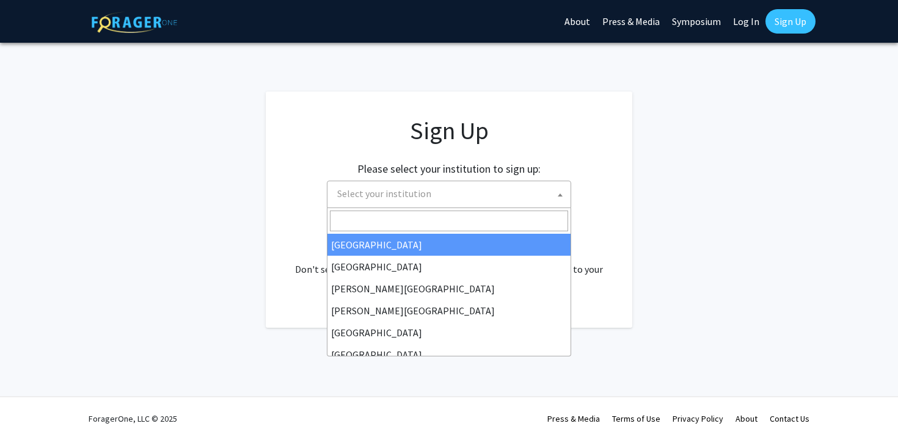
click at [544, 190] on span "Select your institution" at bounding box center [451, 193] width 238 height 25
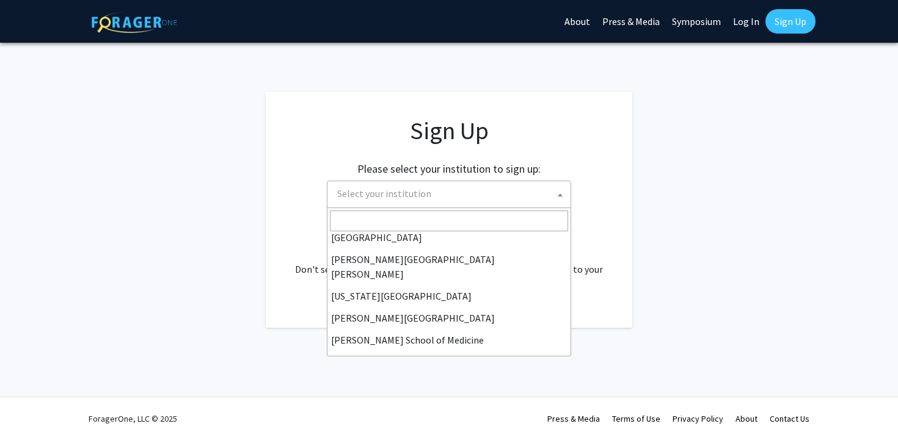
scroll to position [212, 0]
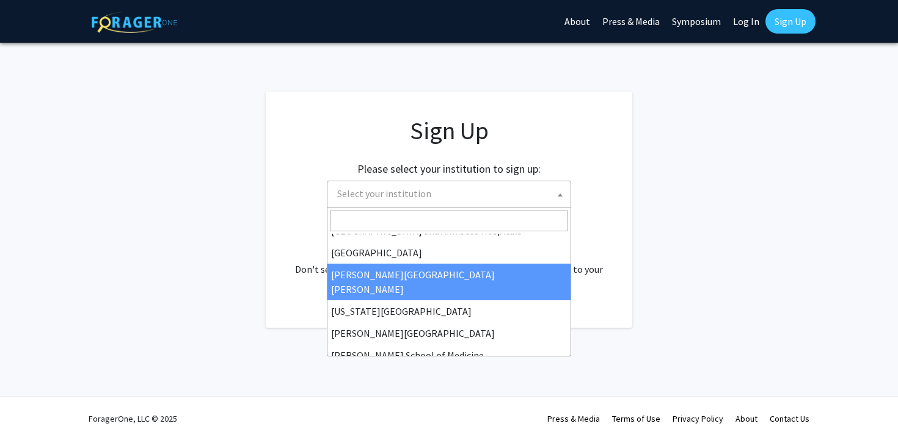
select select "1"
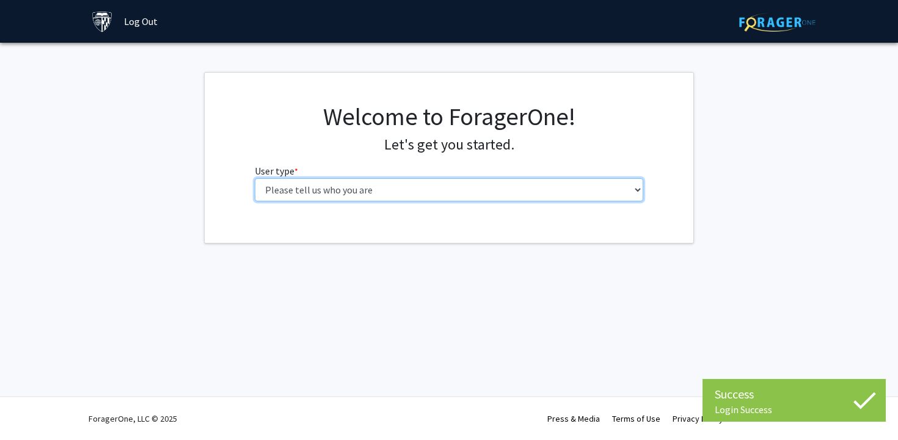
click at [316, 187] on select "Please tell us who you are Undergraduate Student Master's Student Doctoral Cand…" at bounding box center [449, 189] width 389 height 23
select select "2: masters"
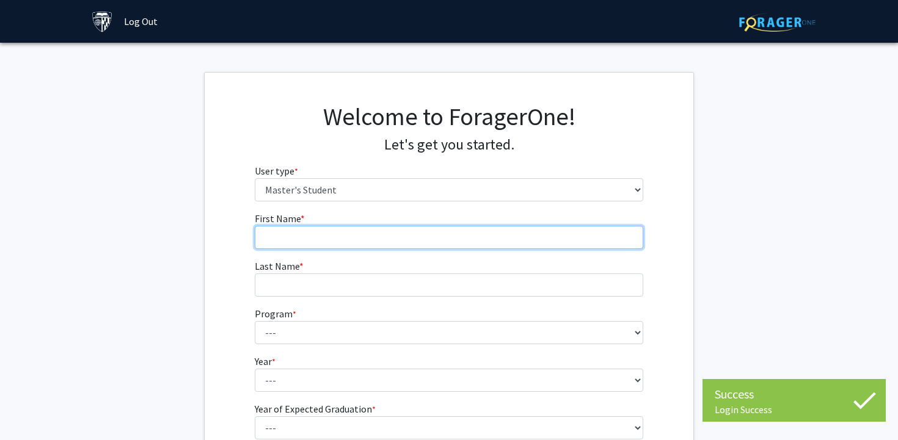
click at [408, 245] on input "First Name * required" at bounding box center [449, 237] width 389 height 23
type input "[PERSON_NAME]"
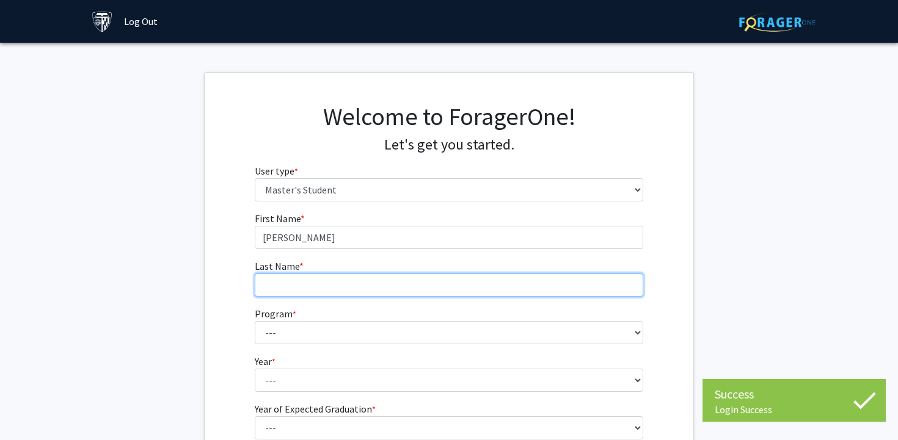
type input "[PERSON_NAME]"
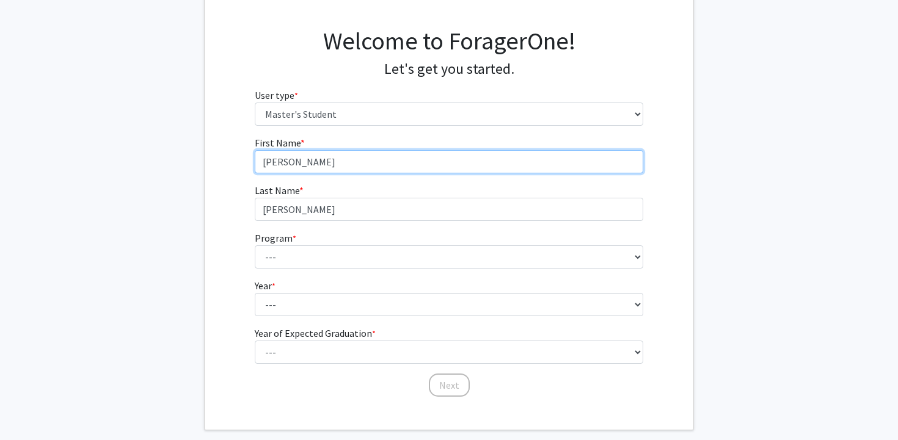
scroll to position [93, 0]
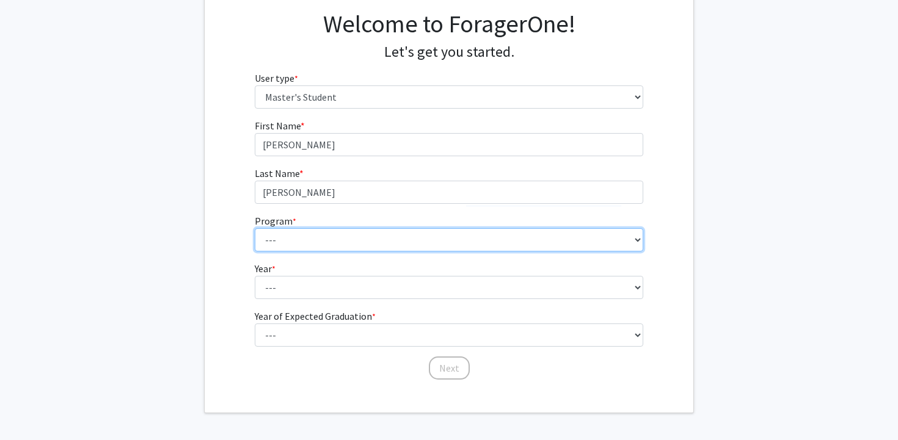
click at [342, 244] on select "--- Anatomy Education Applied and Computational Mathematics Applied Biomedical …" at bounding box center [449, 239] width 389 height 23
select select "60: 48"
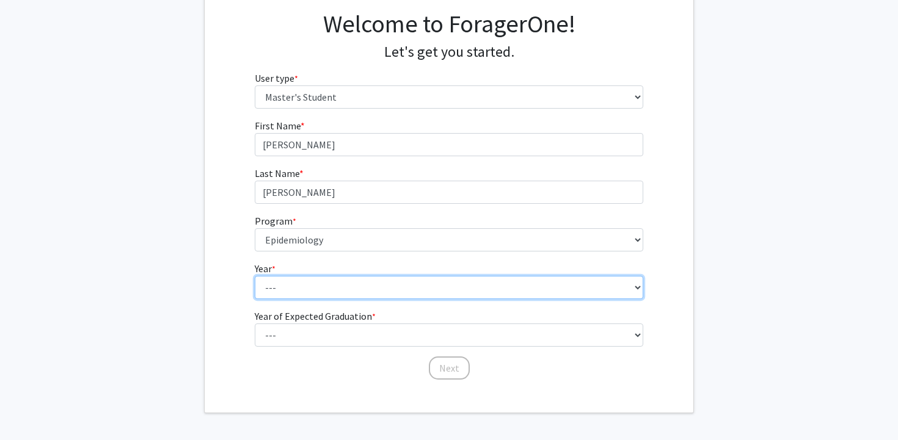
click at [324, 286] on select "--- First Year Second Year" at bounding box center [449, 287] width 389 height 23
select select "1: first_year"
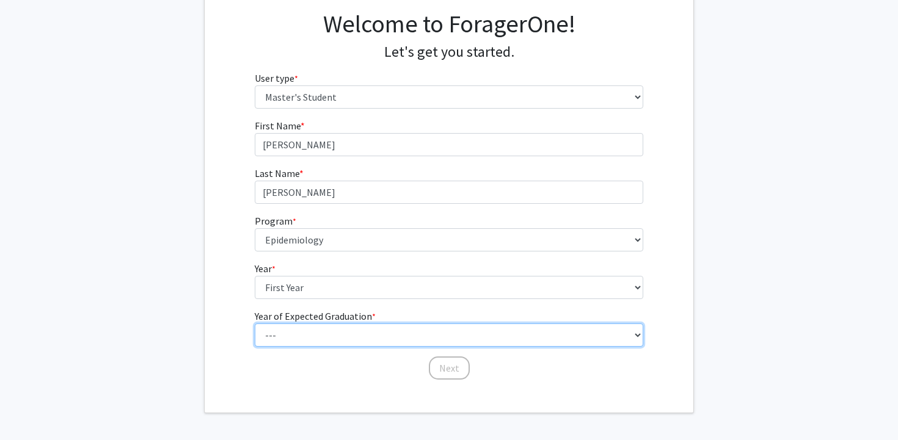
click at [325, 343] on select "--- 2025 2026 2027 2028 2029 2030 2031 2032 2033 2034" at bounding box center [449, 335] width 389 height 23
select select "3: 2027"
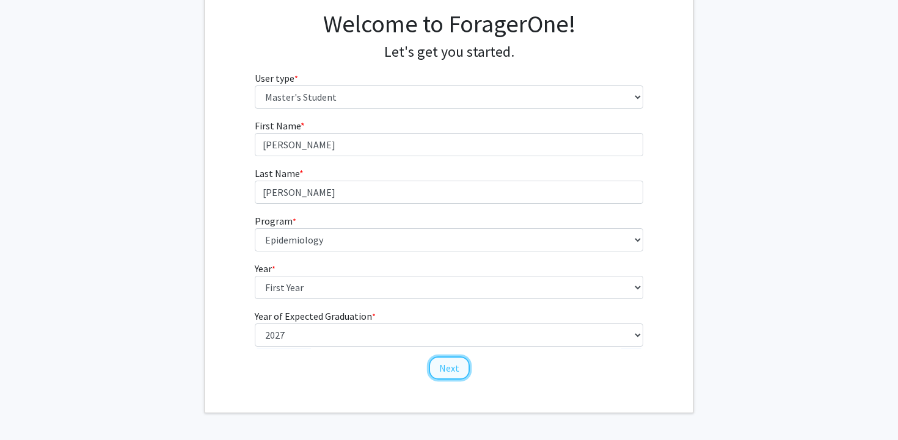
click at [451, 373] on button "Next" at bounding box center [449, 368] width 41 height 23
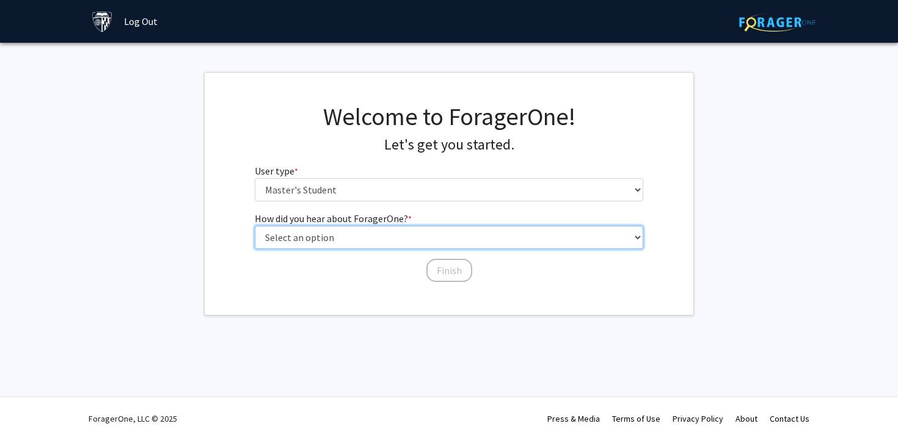
click at [388, 245] on select "Select an option Peer/student recommendation Faculty/staff recommendation Unive…" at bounding box center [449, 237] width 389 height 23
select select "3: university_website"
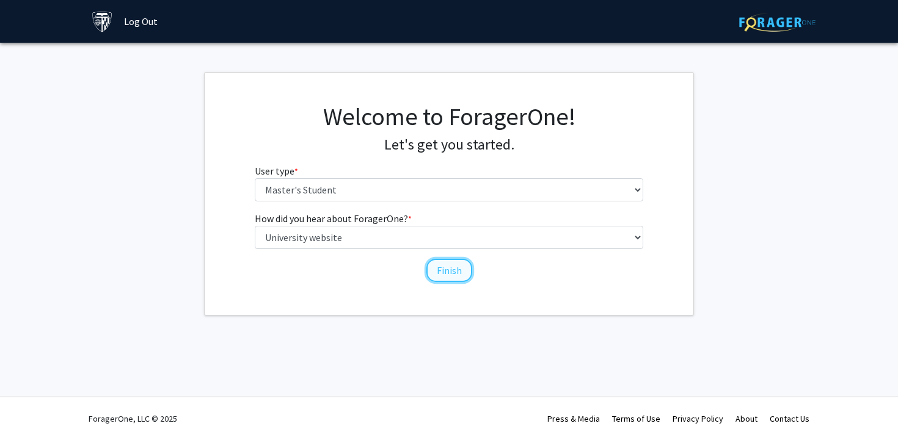
click at [442, 280] on button "Finish" at bounding box center [449, 270] width 46 height 23
